Goal: Transaction & Acquisition: Purchase product/service

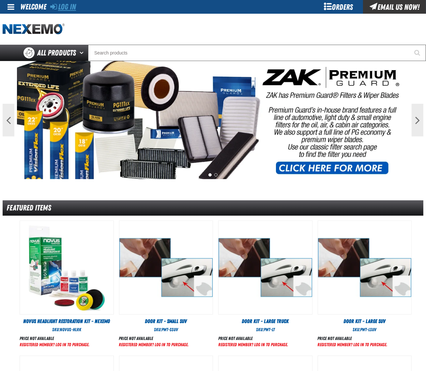
click at [67, 5] on link "Log In" at bounding box center [63, 6] width 26 height 9
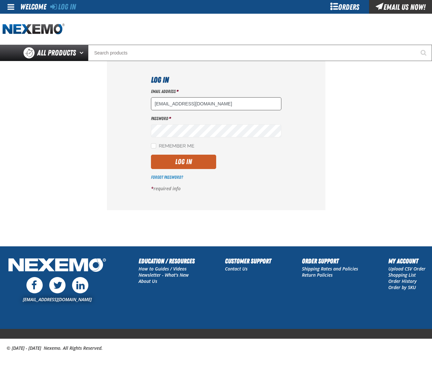
click at [198, 103] on input "dloerzel@vtaig.com" at bounding box center [216, 103] width 131 height 13
type input "dsmith04@vtaig.com"
click at [187, 159] on button "Log In" at bounding box center [183, 162] width 65 height 14
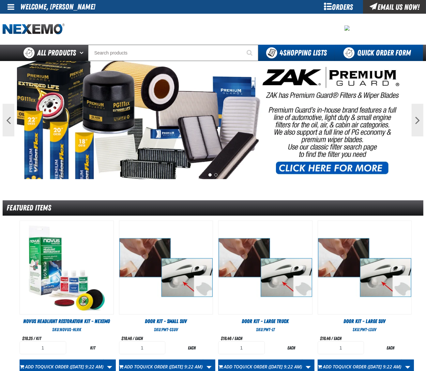
click at [378, 56] on link "Quick Order Form" at bounding box center [379, 53] width 88 height 16
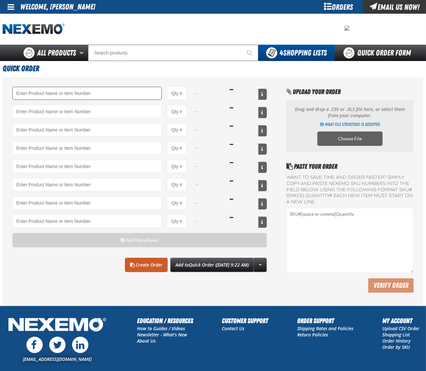
click at [31, 92] on input "Product" at bounding box center [86, 93] width 149 height 13
type input "PS710 - Multi-Vehicle Red Power Steering Fluid with Conditioner - ZAK Products"
type input "1"
select select "bottle"
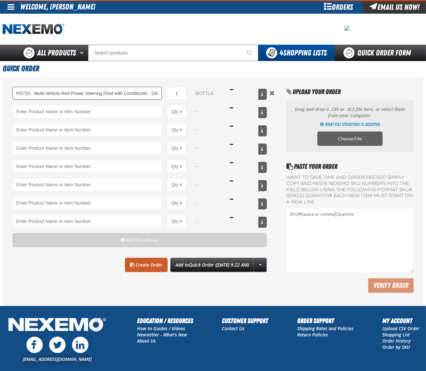
type input "PS710 - Multi-Vehicle Red Power Steering Fluid with Conditioner - ZAK Products"
type input "8"
type input "PS710 - Multi-Vehicle Red Power Steering Fluid with Conditioner - ZAK Products"
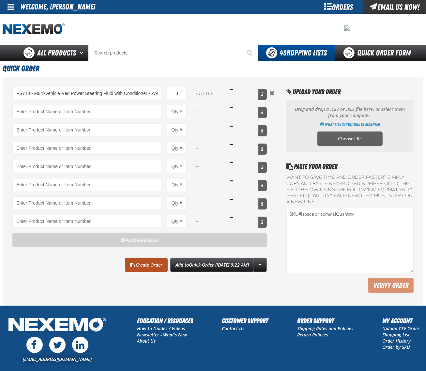
click at [141, 266] on link "Create Order" at bounding box center [146, 265] width 43 height 14
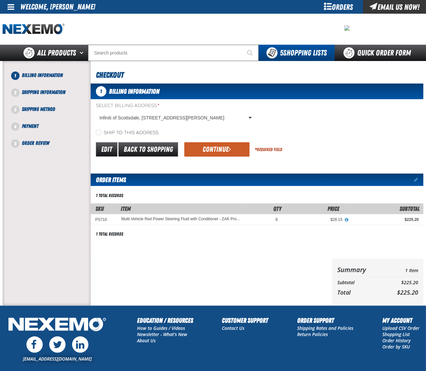
click at [116, 131] on label "Ship to this address" at bounding box center [127, 133] width 63 height 6
click at [101, 131] on input "Ship to this address" at bounding box center [98, 132] width 5 height 5
checkbox input "true"
click at [205, 149] on button "Continue" at bounding box center [216, 149] width 65 height 14
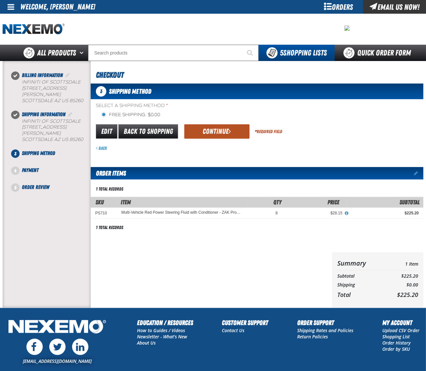
click at [207, 135] on button "Continue" at bounding box center [216, 131] width 65 height 14
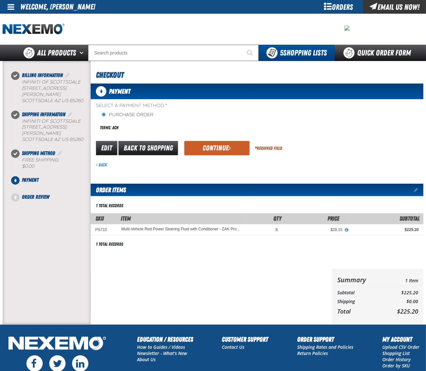
click at [206, 136] on div "Select a Payment Method * Purchase Order Terms: ACH payment_term_4 *" at bounding box center [257, 134] width 333 height 65
click at [205, 145] on button "Continue" at bounding box center [216, 148] width 65 height 14
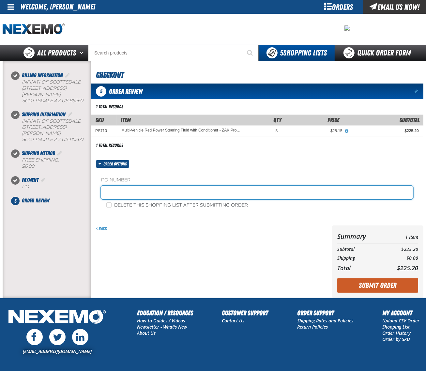
click at [164, 197] on input "text" at bounding box center [257, 192] width 312 height 13
type input "0929ICHEM"
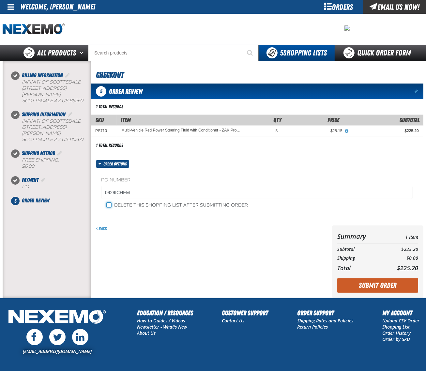
click at [109, 208] on input "Delete this shopping list after submitting order" at bounding box center [108, 204] width 5 height 5
checkbox input "true"
click at [221, 254] on div "Back" at bounding box center [210, 262] width 239 height 72
click at [360, 287] on button "Submit Order" at bounding box center [377, 285] width 81 height 14
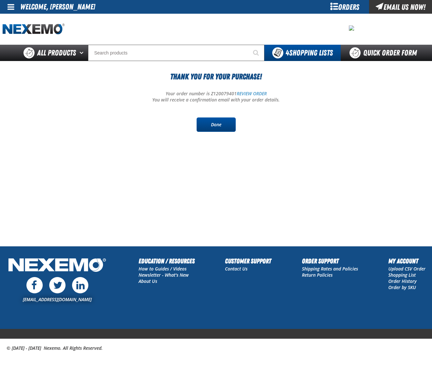
click at [226, 118] on link "Done" at bounding box center [216, 124] width 39 height 14
